Goal: Understand process/instructions: Learn how to perform a task or action

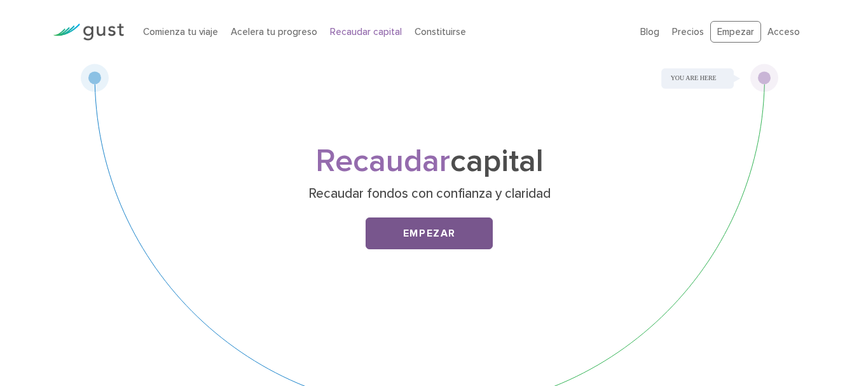
drag, startPoint x: 411, startPoint y: 216, endPoint x: 415, endPoint y: 207, distance: 10.0
click at [413, 227] on font "Empezar" at bounding box center [429, 233] width 53 height 13
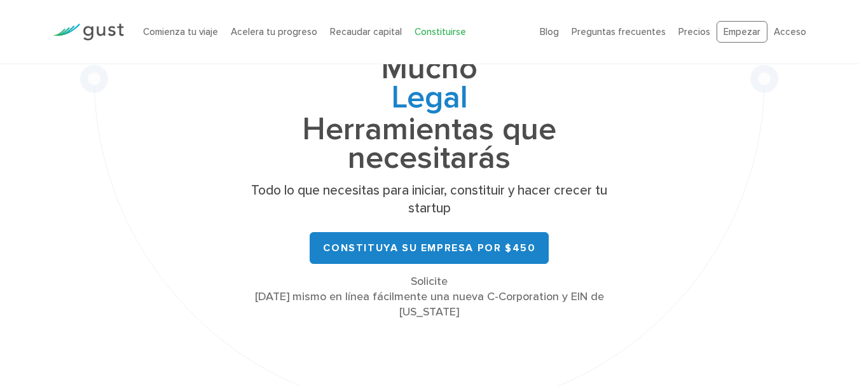
scroll to position [249, 0]
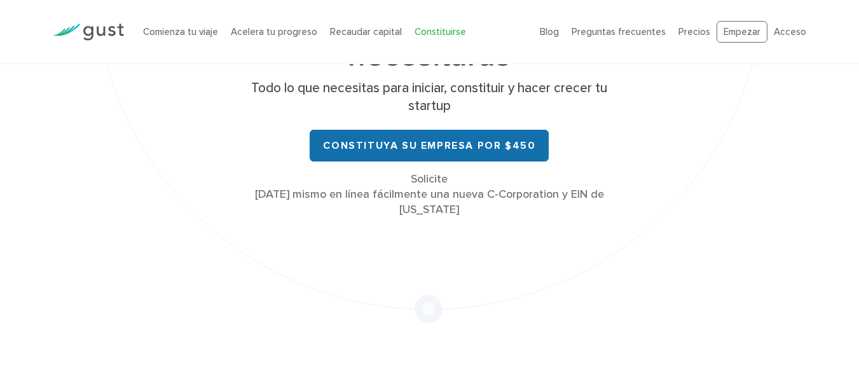
click at [420, 139] on font "Constituya su empresa por $450" at bounding box center [429, 145] width 212 height 13
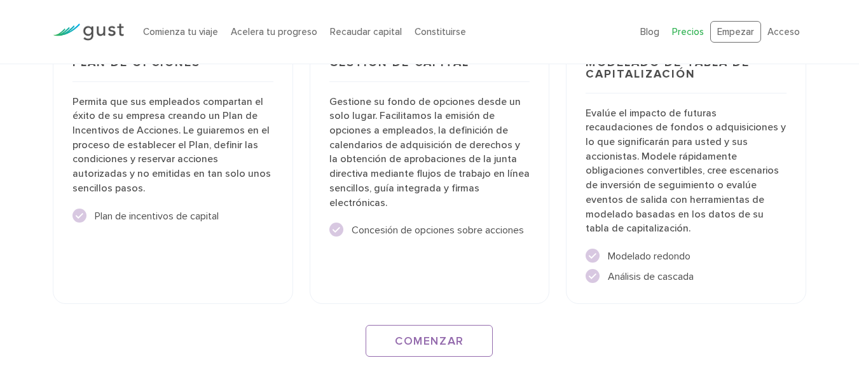
scroll to position [1969, 0]
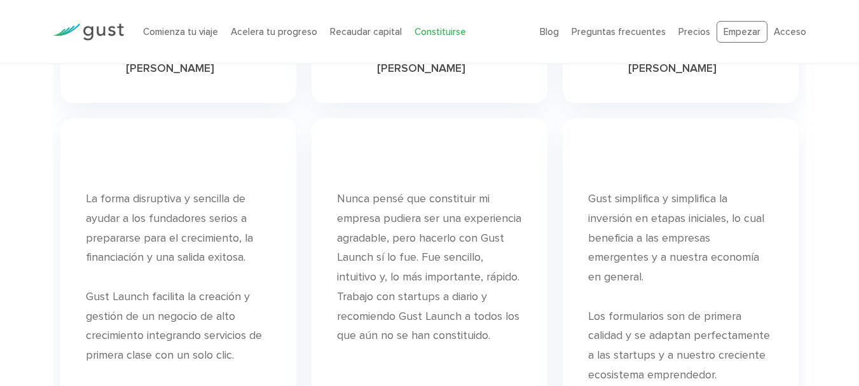
scroll to position [7991, 0]
